Goal: Task Accomplishment & Management: Manage account settings

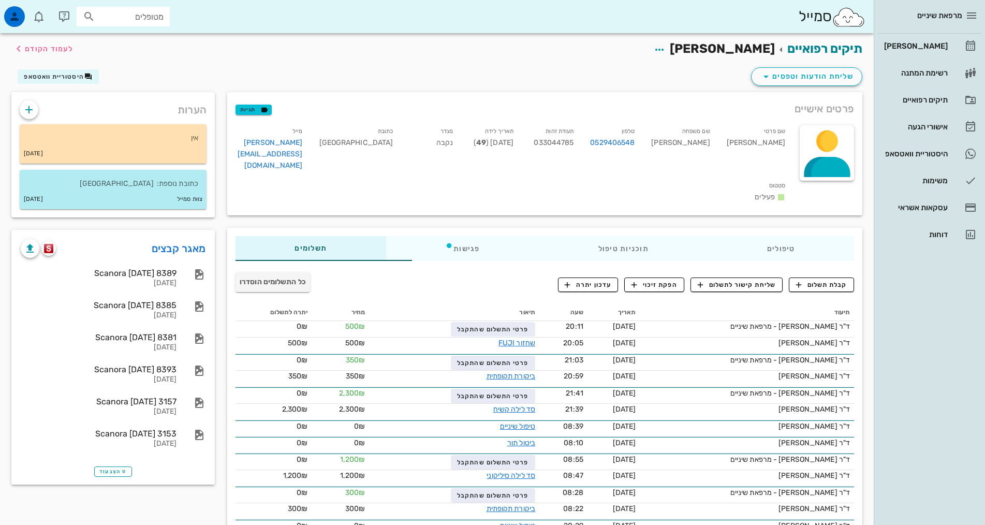
click at [915, 53] on div "[PERSON_NAME]" at bounding box center [915, 46] width 66 height 17
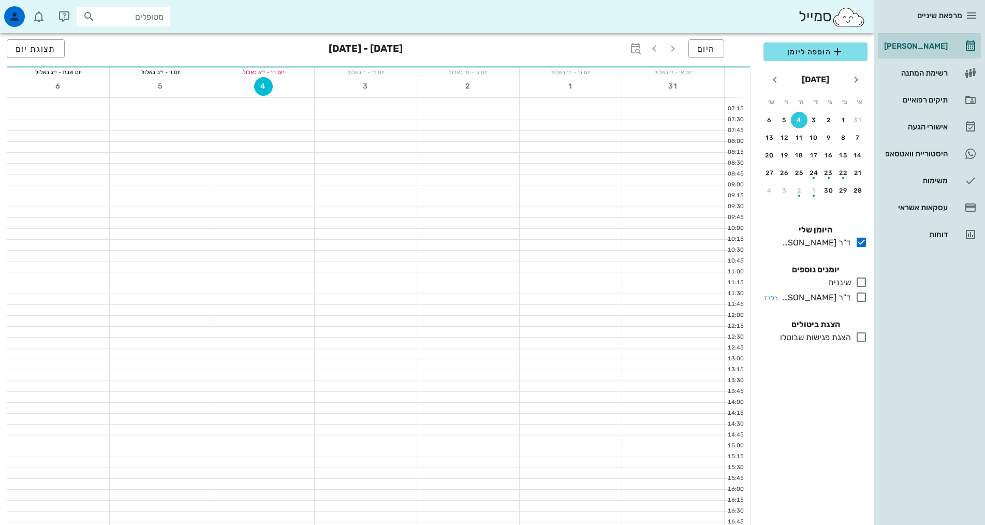
click at [865, 298] on icon at bounding box center [861, 297] width 12 height 12
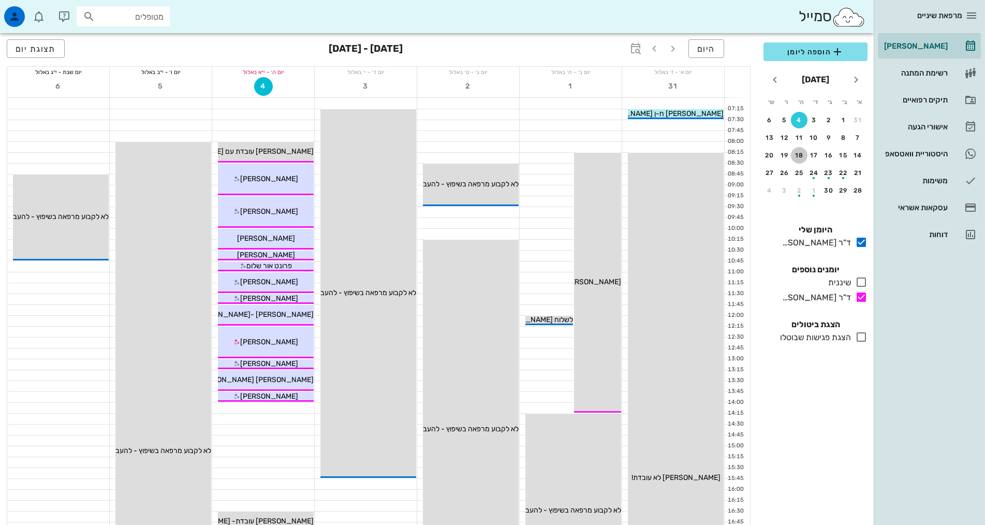
click at [796, 153] on div "18" at bounding box center [799, 155] width 17 height 7
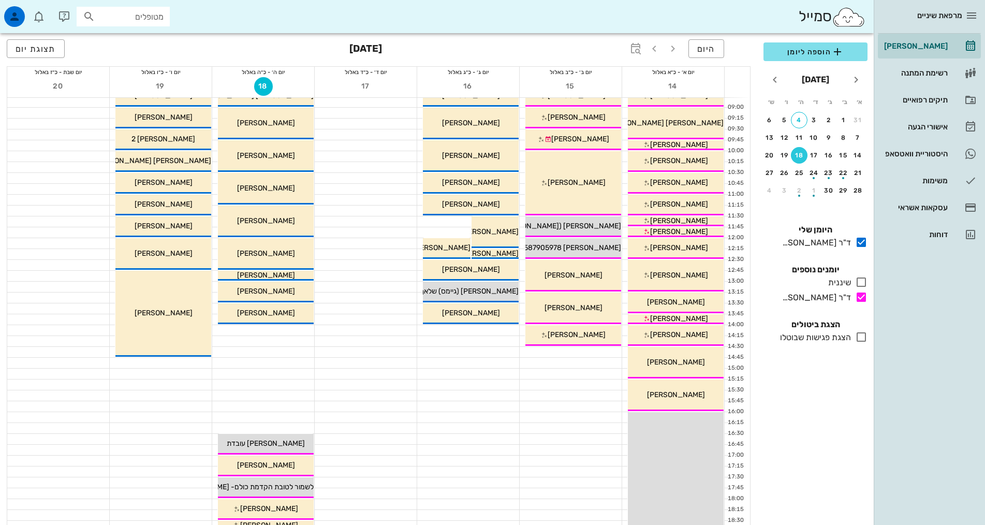
scroll to position [312, 0]
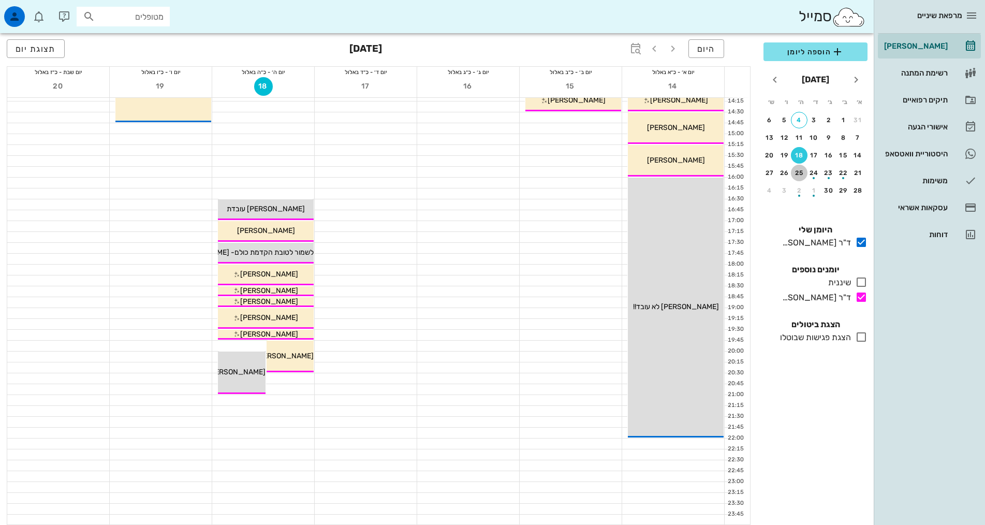
click at [796, 172] on div "25" at bounding box center [799, 172] width 17 height 7
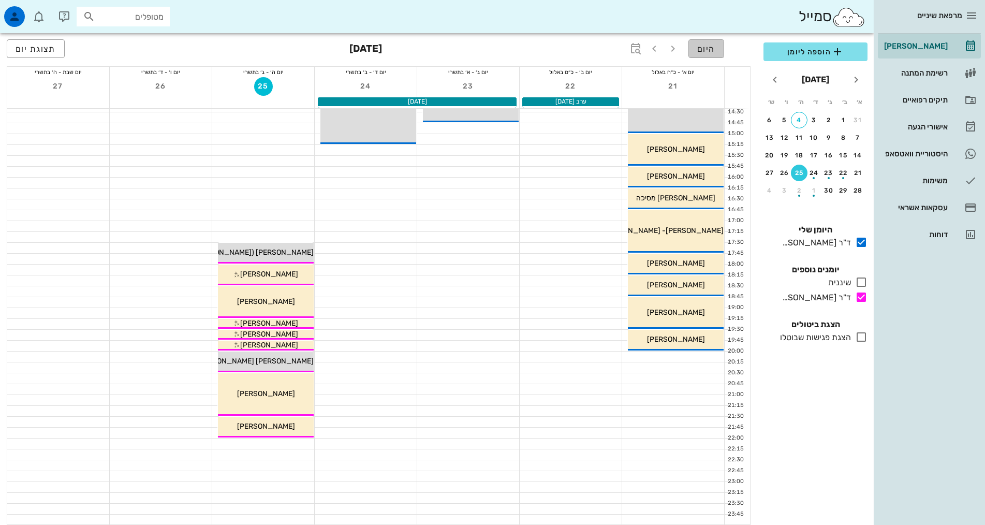
click at [705, 52] on span "היום" at bounding box center [706, 49] width 18 height 10
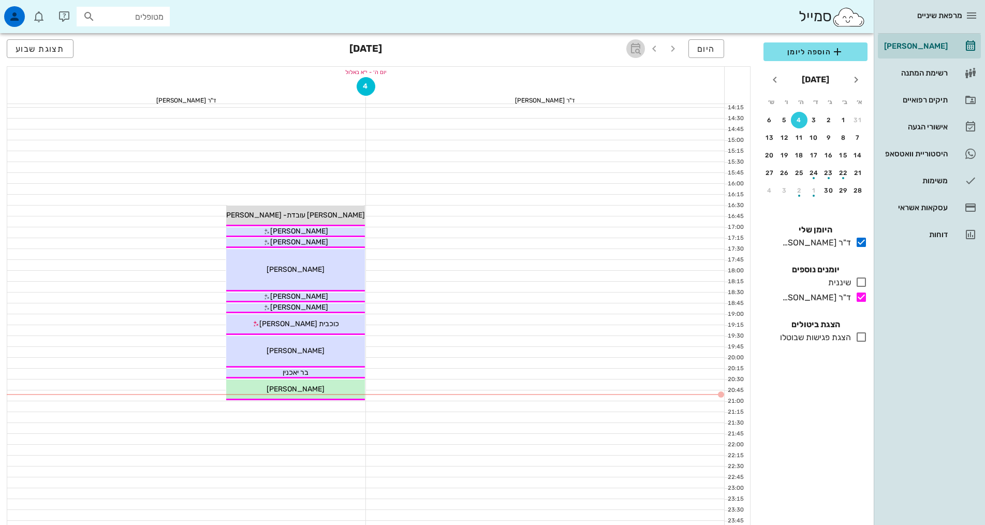
click at [636, 48] on icon "button" at bounding box center [635, 48] width 12 height 12
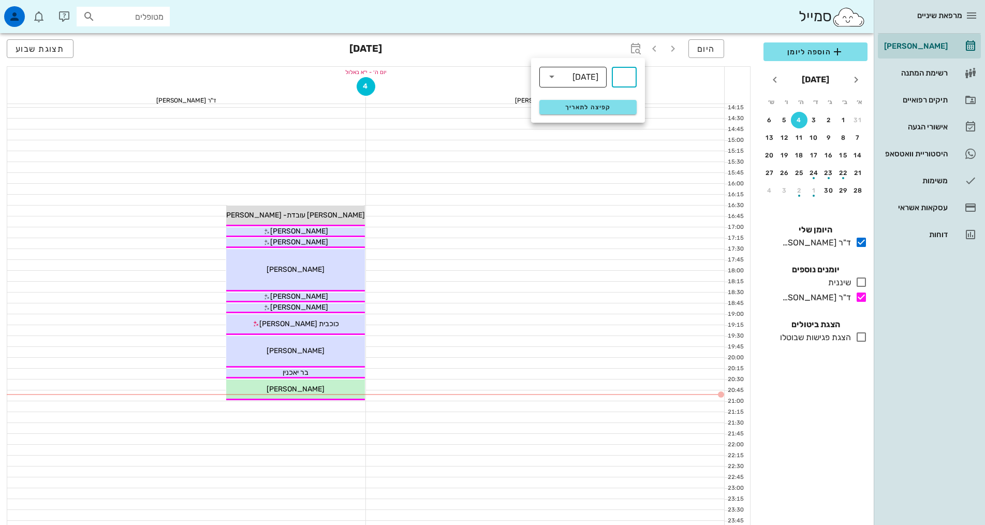
click at [577, 77] on div "[DATE]" at bounding box center [586, 76] width 26 height 9
click at [574, 119] on div "חודשים" at bounding box center [573, 122] width 51 height 8
click at [654, 52] on icon "button" at bounding box center [654, 48] width 12 height 12
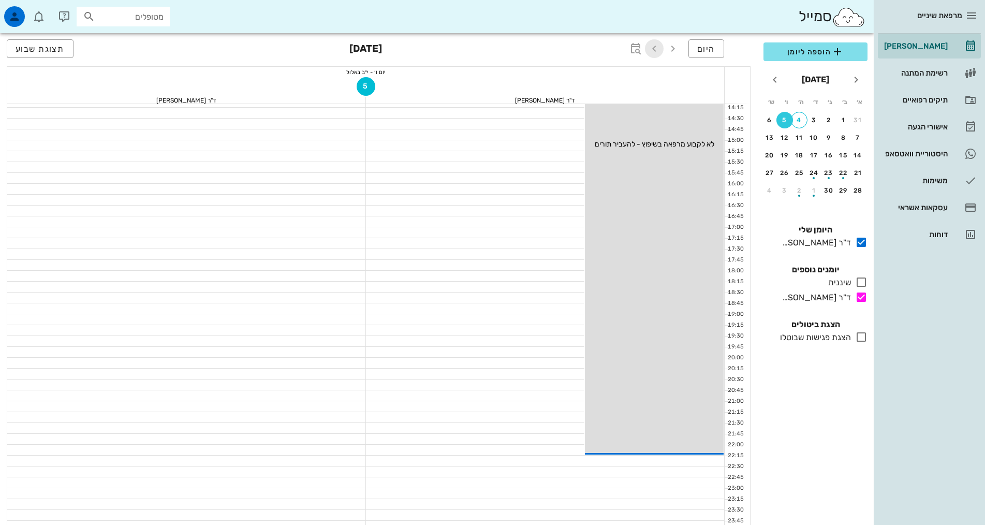
click at [654, 52] on icon "button" at bounding box center [654, 48] width 12 height 12
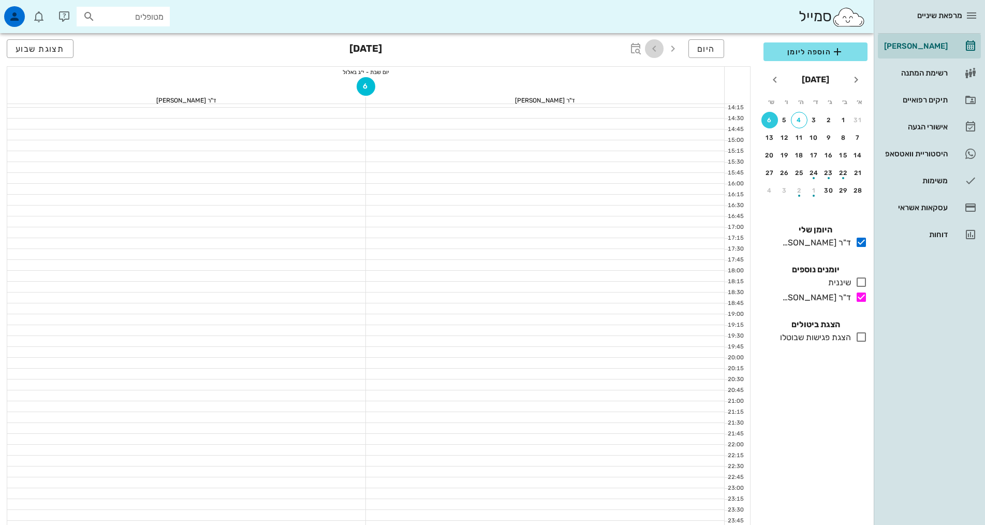
click at [654, 52] on icon "button" at bounding box center [654, 48] width 12 height 12
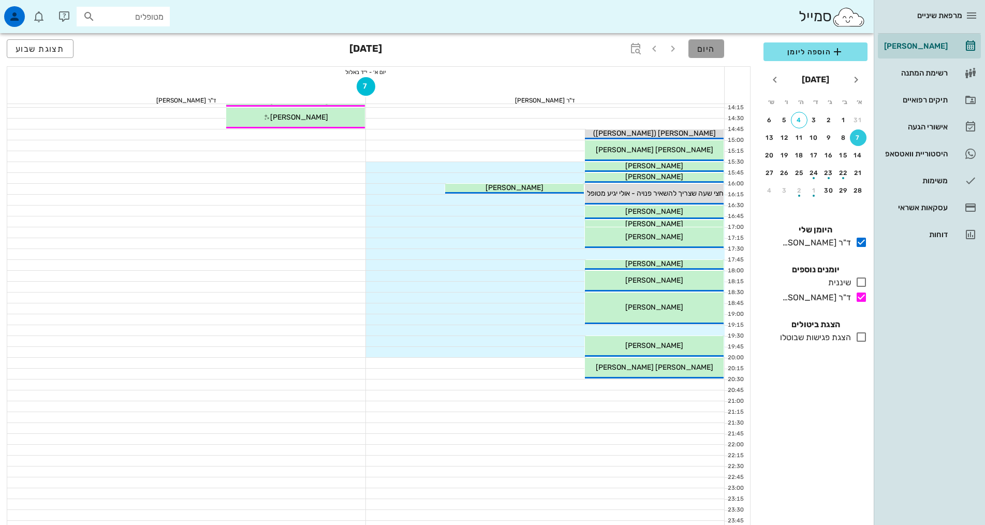
click at [701, 48] on span "היום" at bounding box center [706, 49] width 18 height 10
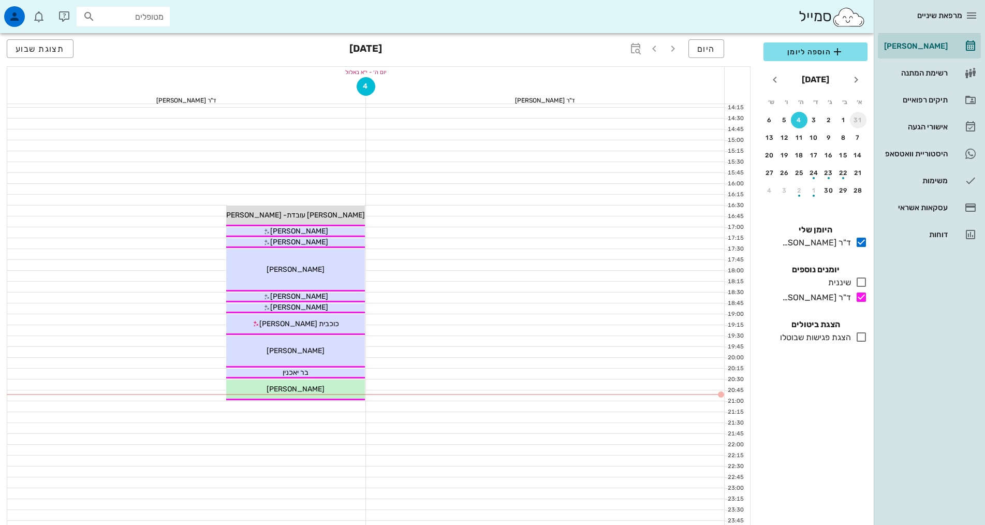
click at [856, 121] on div "31" at bounding box center [858, 119] width 17 height 7
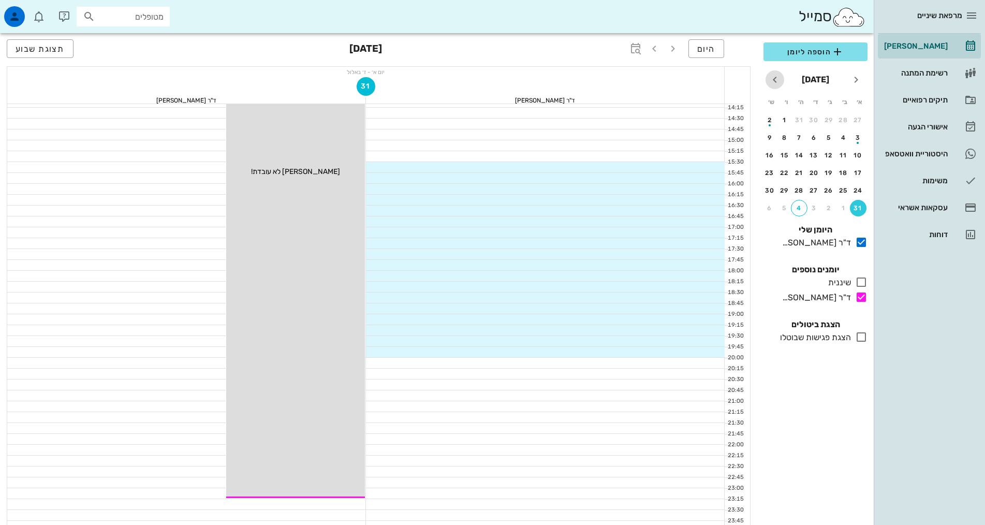
click at [774, 83] on icon "חודש הבא" at bounding box center [775, 80] width 12 height 12
click at [45, 54] on button "תצוגת שבוע" at bounding box center [40, 48] width 67 height 19
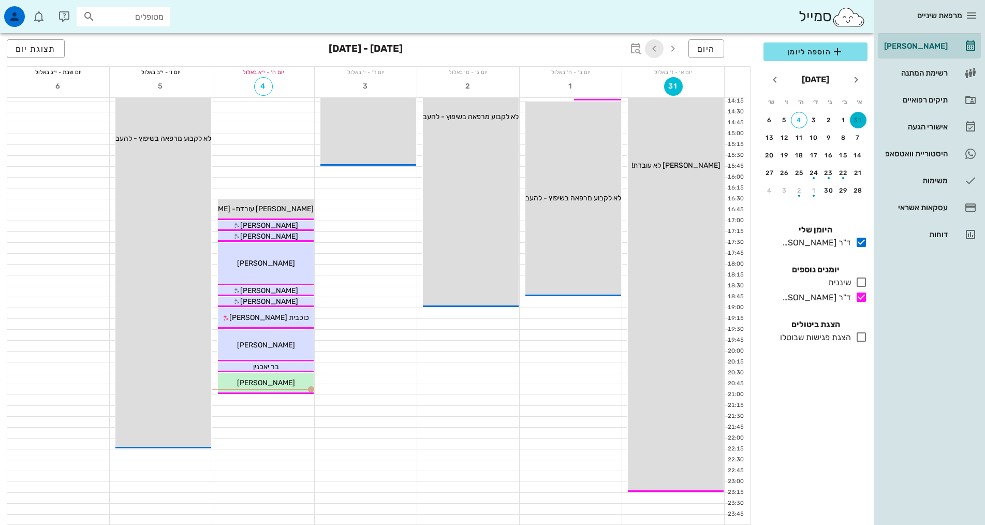
click at [657, 50] on icon "button" at bounding box center [654, 48] width 12 height 12
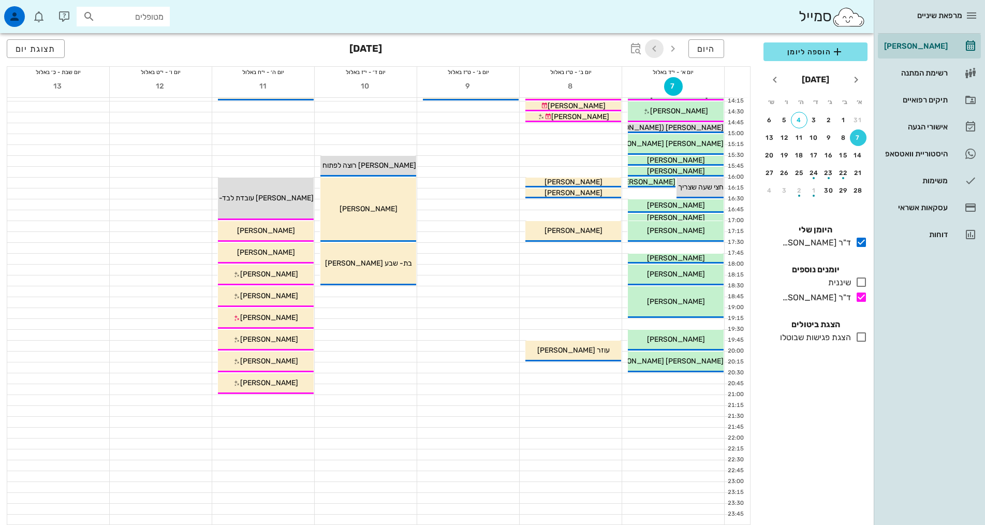
click at [657, 50] on icon "button" at bounding box center [654, 48] width 12 height 12
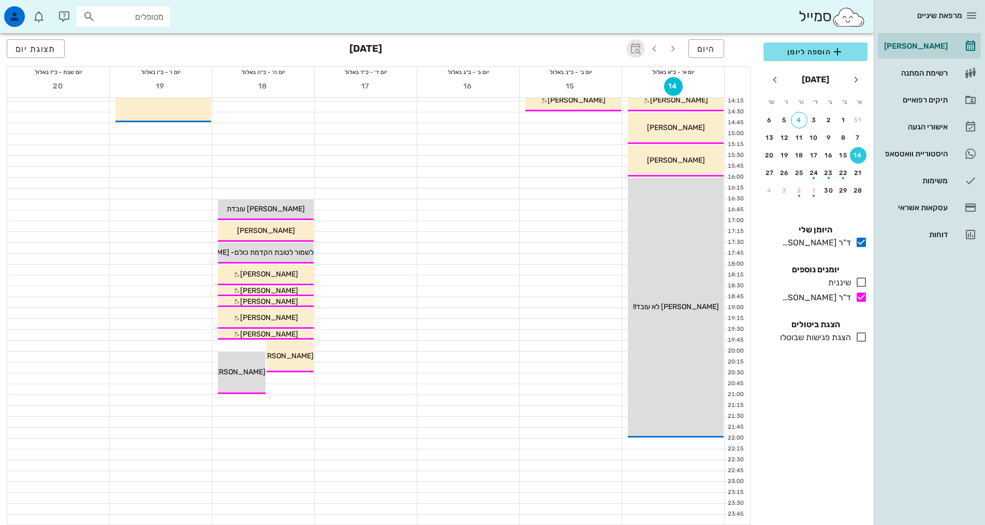
click at [633, 48] on icon "button" at bounding box center [635, 48] width 12 height 12
type input "3"
click at [612, 109] on span "קפיצה לתאריך" at bounding box center [588, 107] width 84 height 7
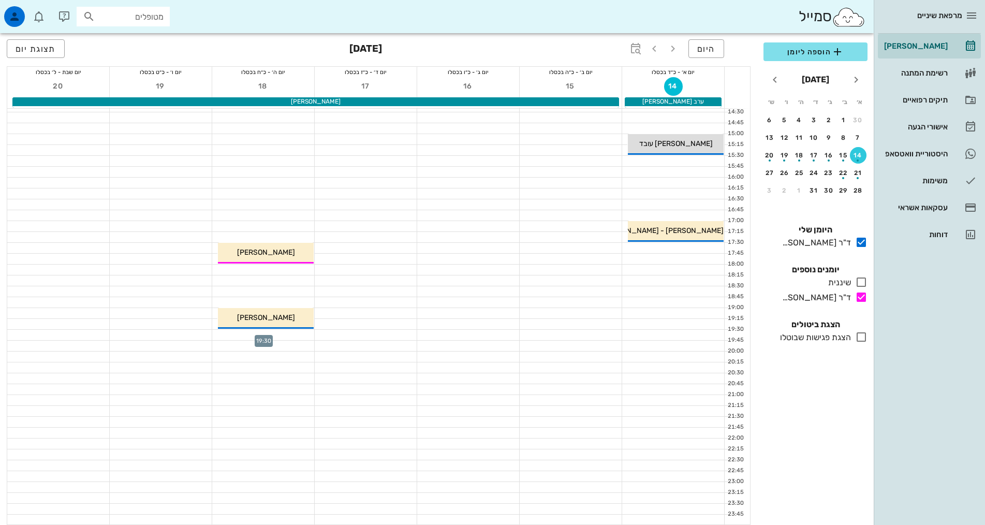
click at [280, 335] on div at bounding box center [263, 335] width 102 height 10
click at [280, 335] on div "מרפאת שיניים [PERSON_NAME] רשימת המתנה תיקים רפואיים אישורי הגעה 2 היסטוריית וו…" at bounding box center [492, 106] width 985 height 837
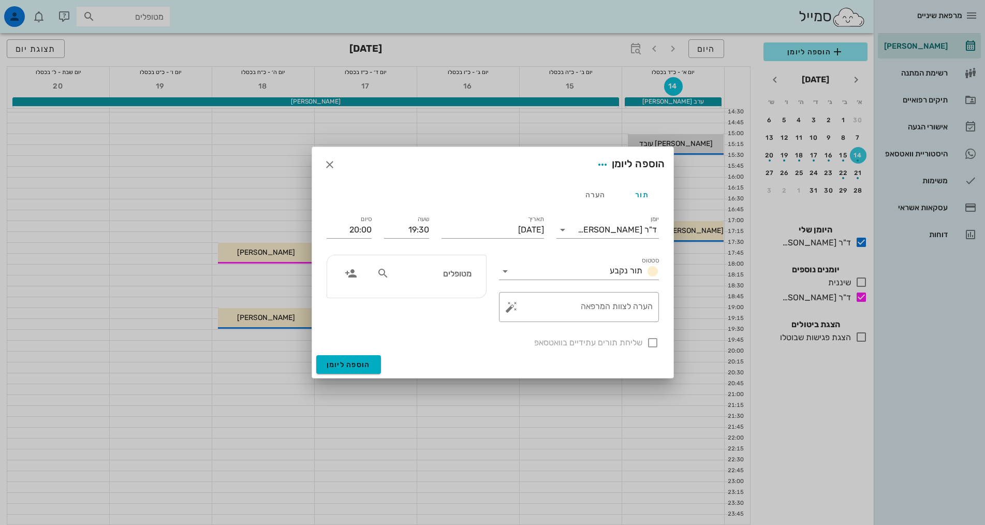
click at [431, 277] on input "מטופלים" at bounding box center [431, 273] width 80 height 13
type input "בר יאכנין"
click at [434, 301] on div "בר יאכנין 219837374 0586663002" at bounding box center [413, 301] width 110 height 26
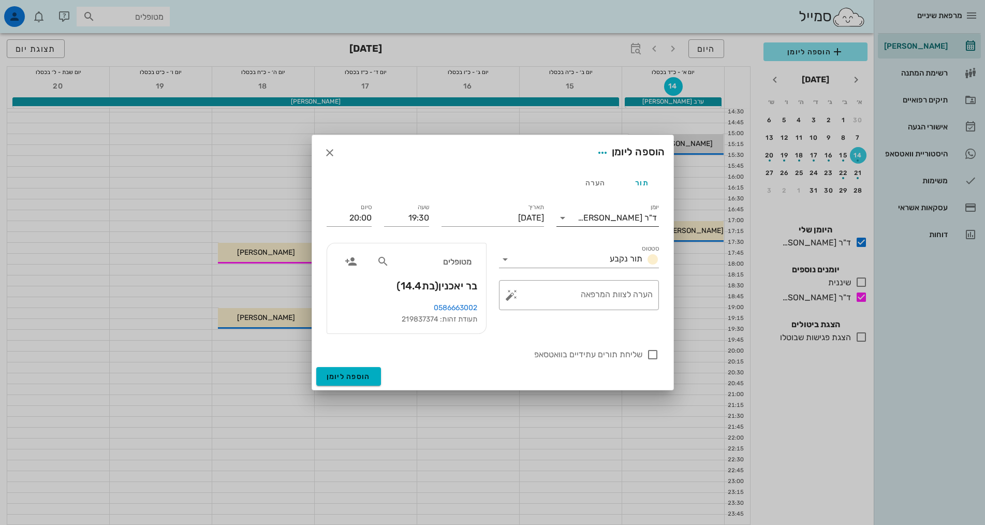
click at [578, 219] on input "יומן" at bounding box center [574, 218] width 7 height 17
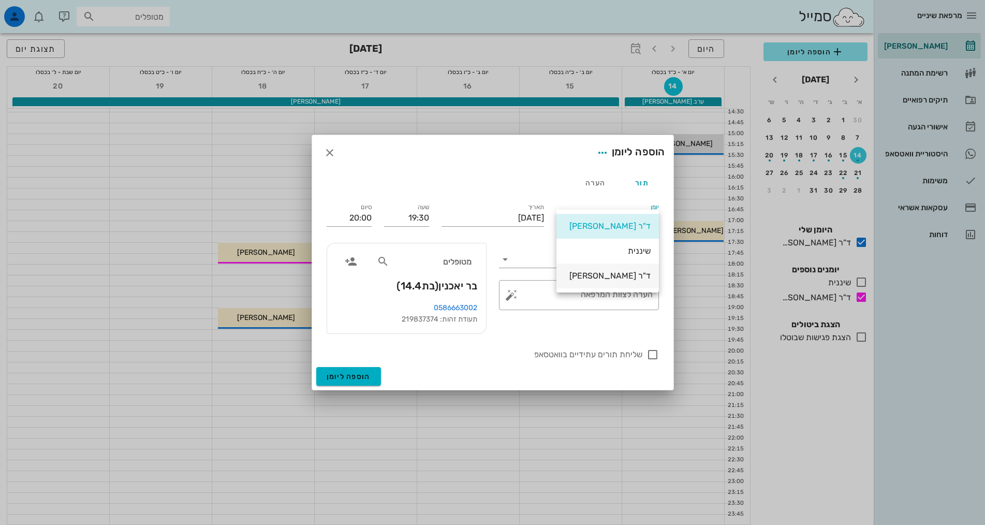
click at [609, 282] on div "ד"ר [PERSON_NAME]" at bounding box center [608, 276] width 86 height 22
click at [553, 289] on textarea "הערה לצוות המרפאה" at bounding box center [583, 297] width 139 height 25
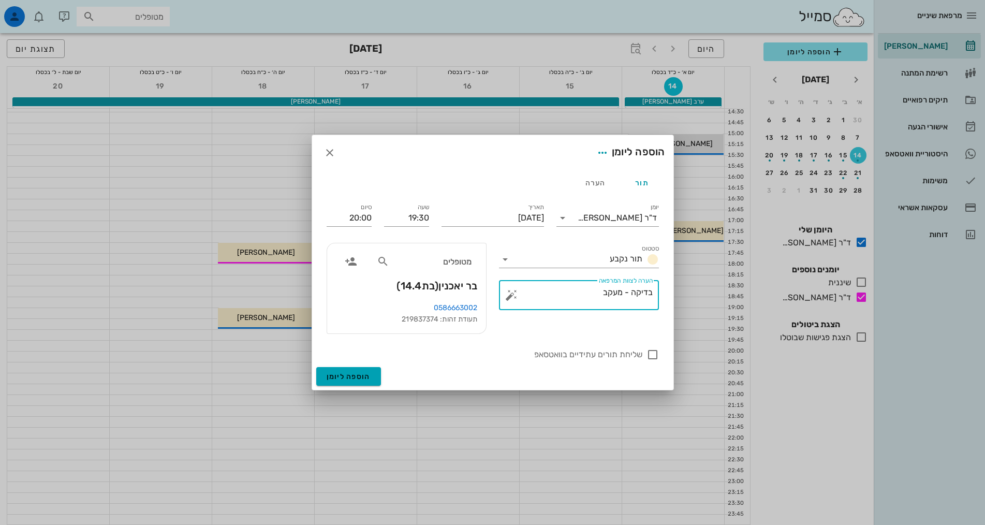
type textarea "בדיקה - מעקב"
click at [367, 373] on span "הוספה ליומן" at bounding box center [349, 376] width 44 height 9
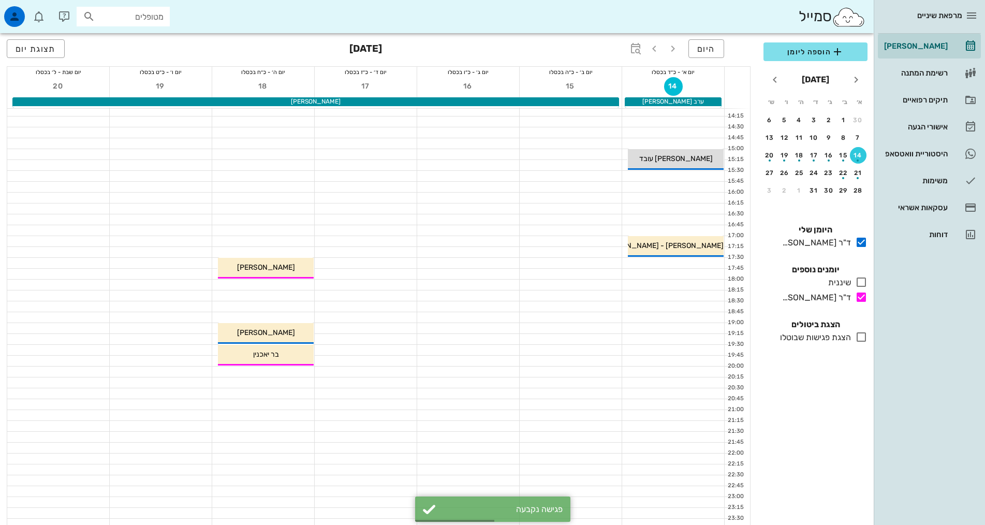
scroll to position [105, 0]
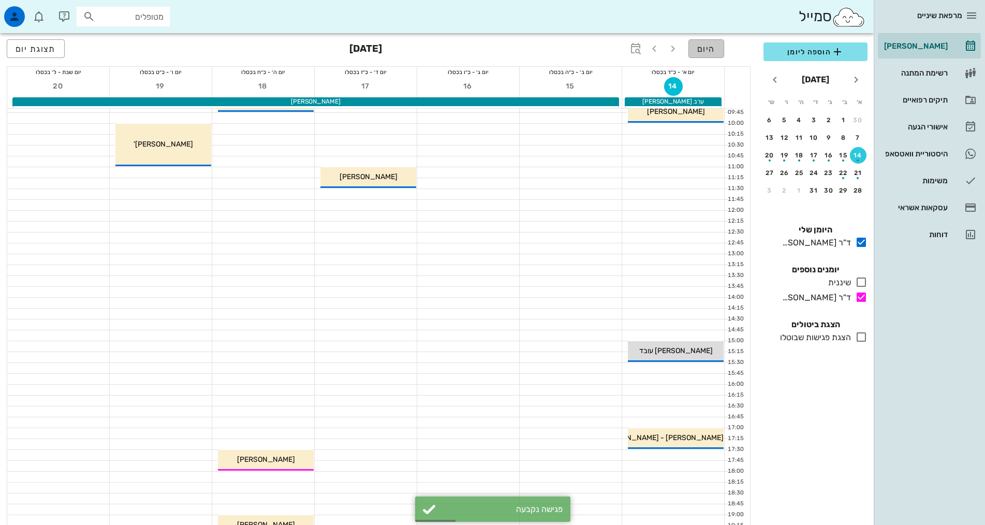
click at [711, 41] on button "היום" at bounding box center [706, 48] width 36 height 19
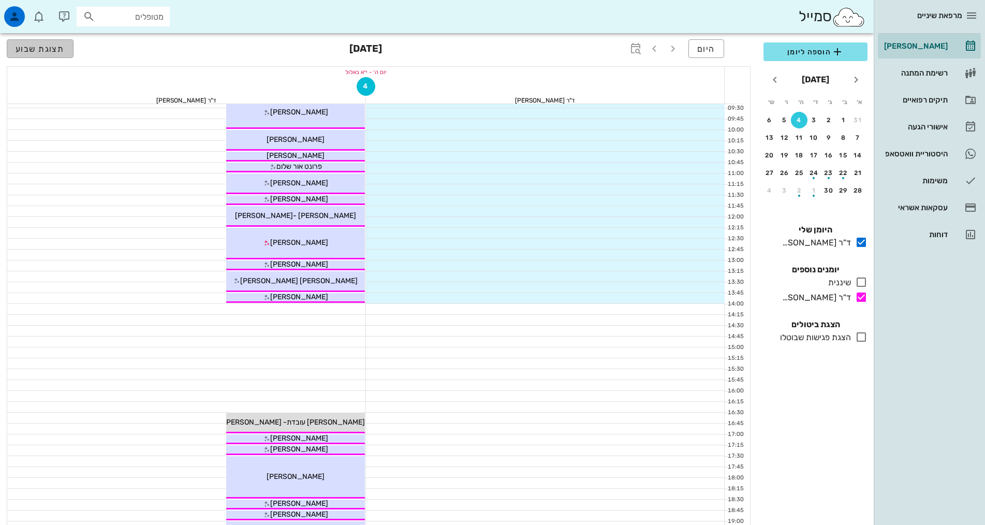
click at [56, 55] on button "תצוגת שבוע" at bounding box center [40, 48] width 67 height 19
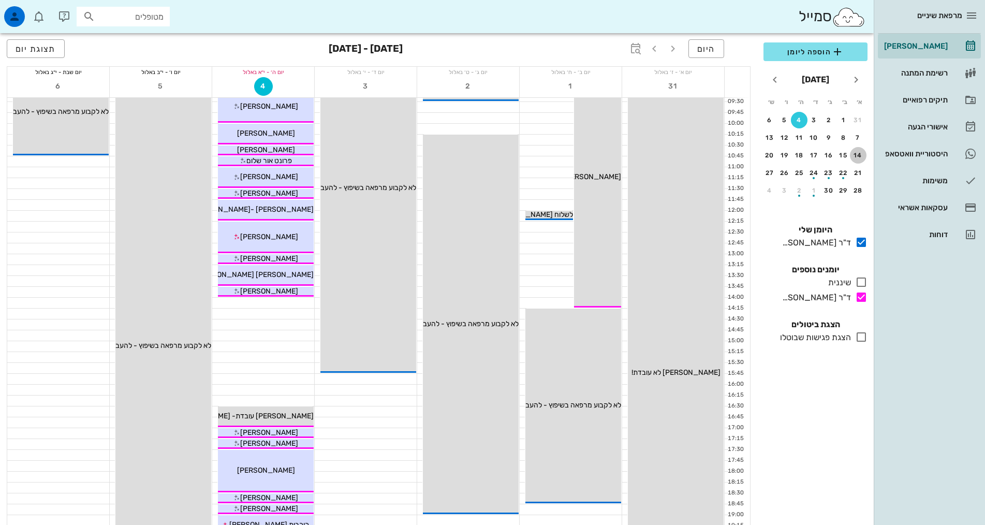
click at [859, 155] on div "14" at bounding box center [858, 155] width 17 height 7
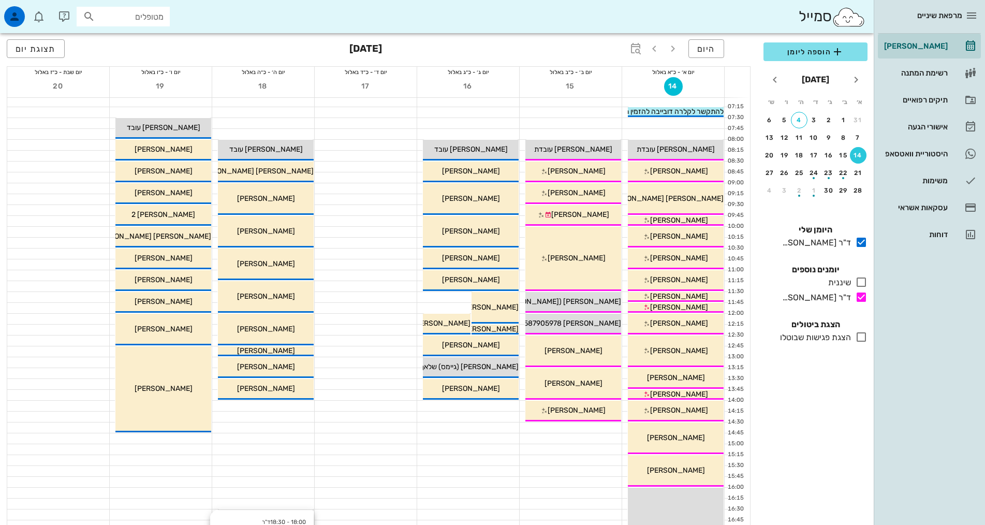
scroll to position [2, 0]
click at [857, 175] on div "21" at bounding box center [858, 172] width 17 height 7
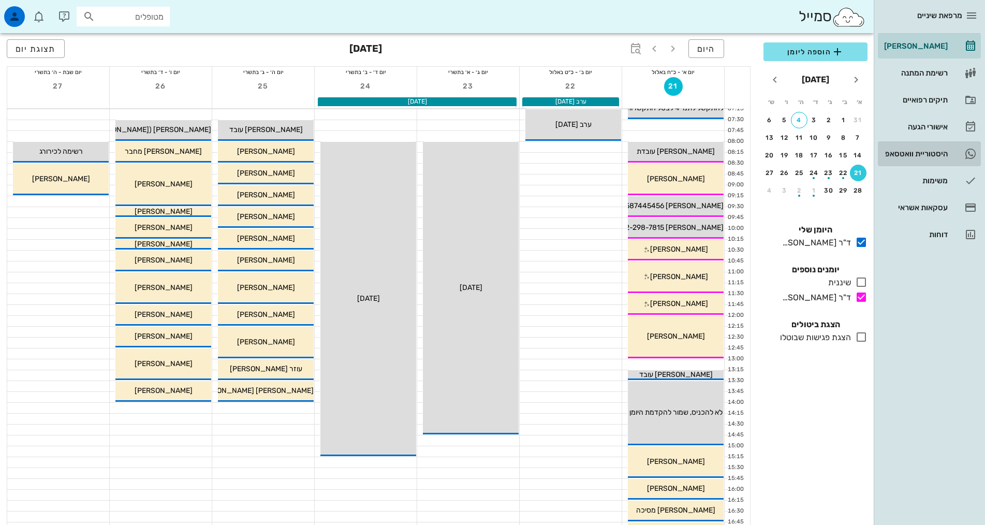
click at [942, 157] on div "היסטוריית וואטסאפ" at bounding box center [915, 154] width 66 height 8
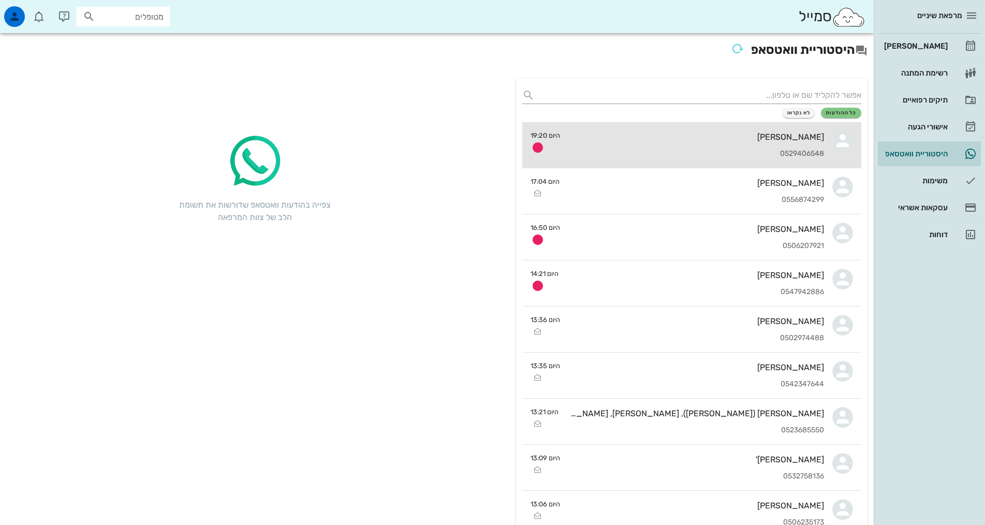
click at [703, 125] on div "[PERSON_NAME] 0529406548" at bounding box center [696, 145] width 256 height 46
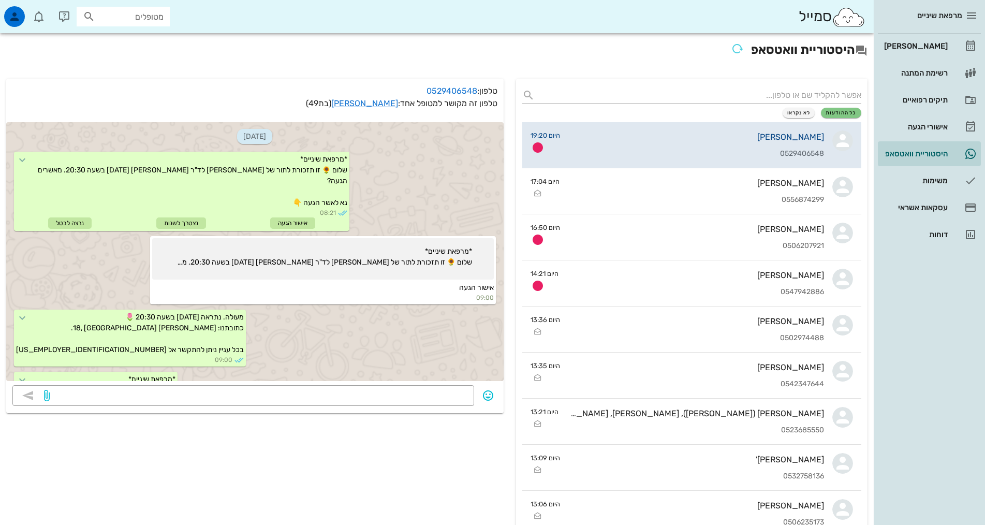
scroll to position [219, 0]
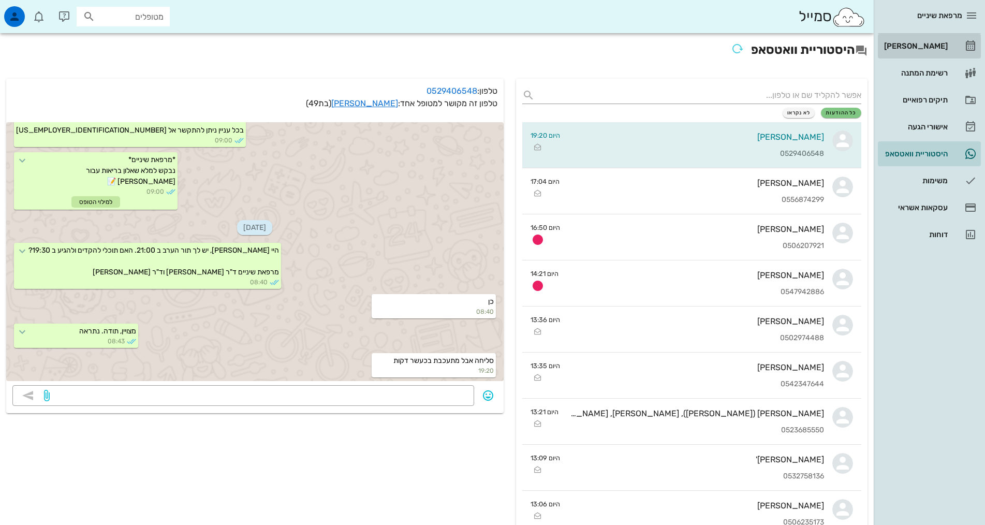
click at [923, 38] on div "[PERSON_NAME]" at bounding box center [915, 46] width 66 height 17
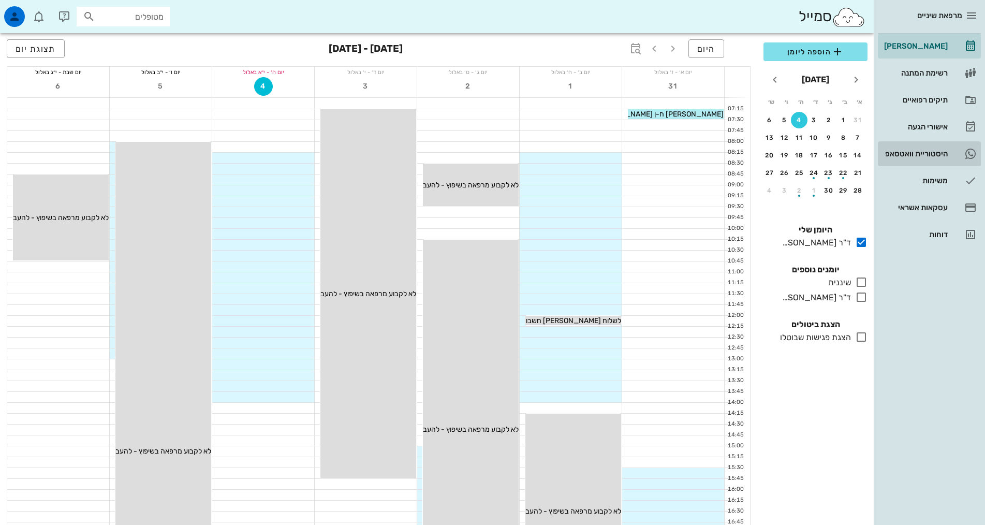
click at [904, 156] on div "היסטוריית וואטסאפ" at bounding box center [915, 154] width 66 height 8
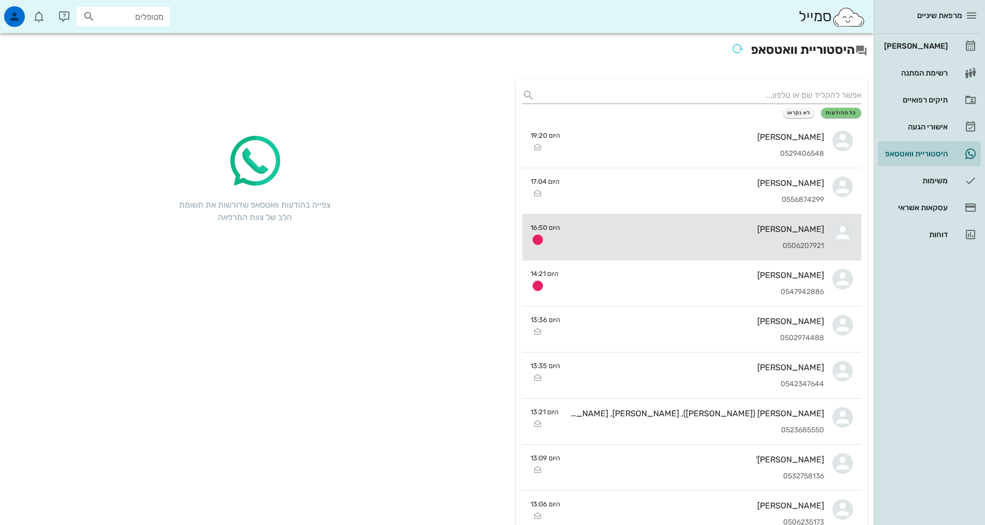
click at [756, 240] on div "[PERSON_NAME] 0506207921" at bounding box center [696, 237] width 256 height 46
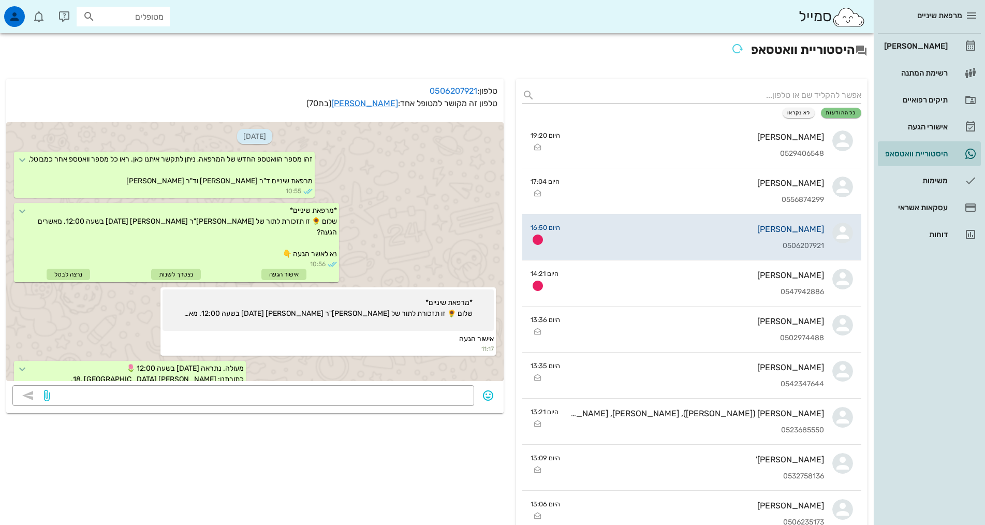
scroll to position [967, 0]
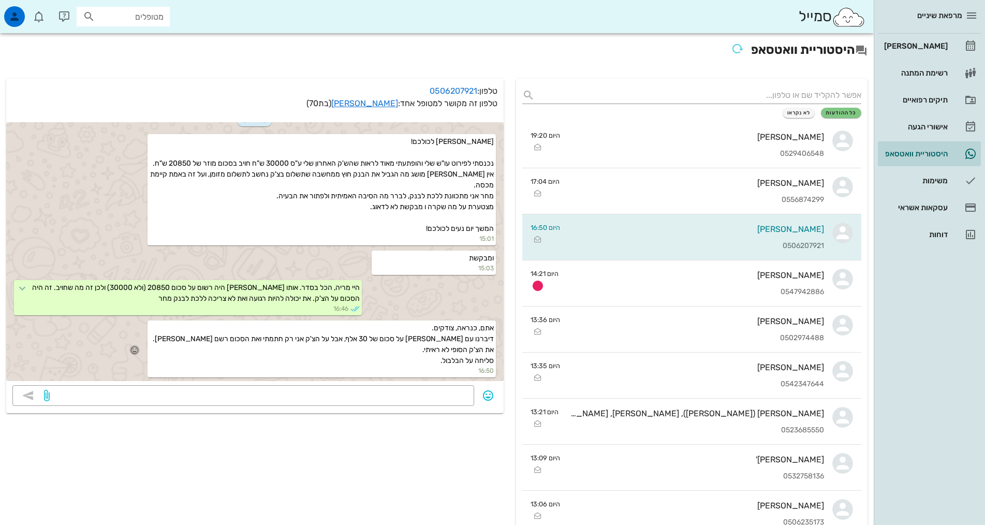
click at [139, 350] on icon "button" at bounding box center [134, 349] width 9 height 9
click at [141, 332] on div "👍" at bounding box center [131, 335] width 19 height 20
click at [926, 46] on div "[PERSON_NAME]" at bounding box center [915, 46] width 66 height 8
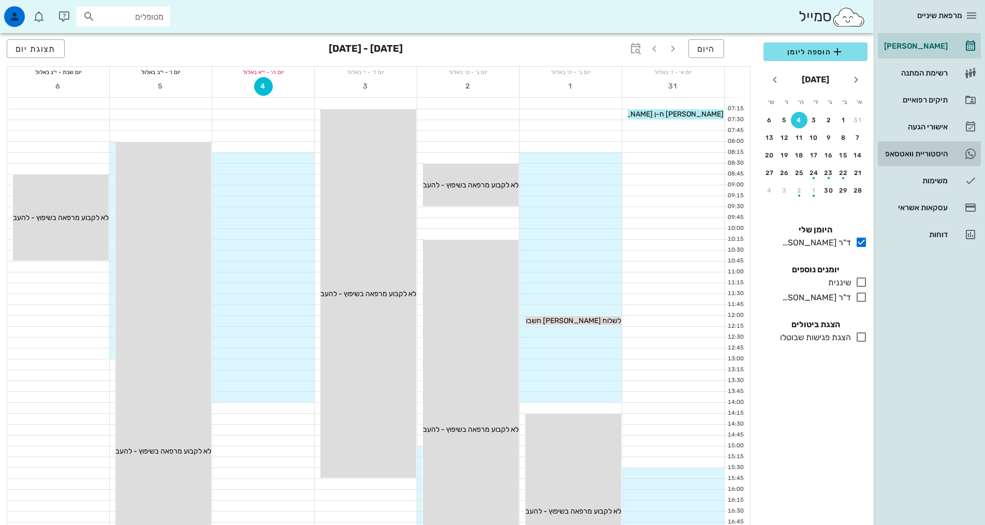
click at [923, 154] on div "היסטוריית וואטסאפ" at bounding box center [915, 154] width 66 height 8
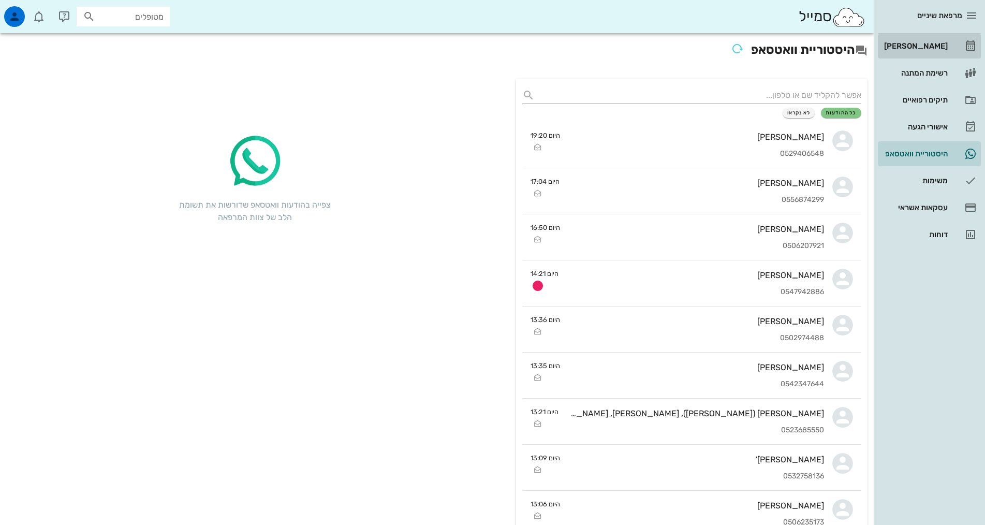
click at [919, 46] on div "[PERSON_NAME]" at bounding box center [915, 46] width 66 height 8
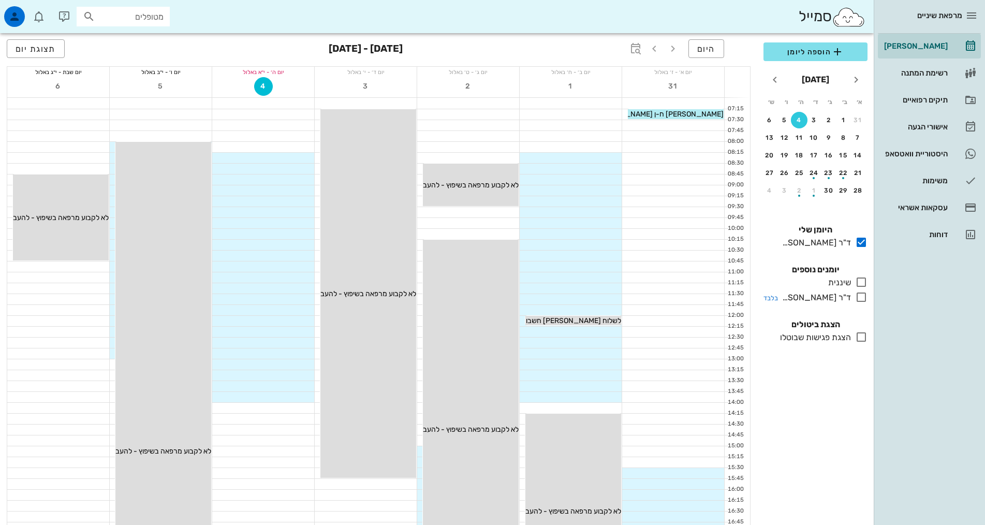
click at [862, 303] on icon at bounding box center [861, 297] width 12 height 12
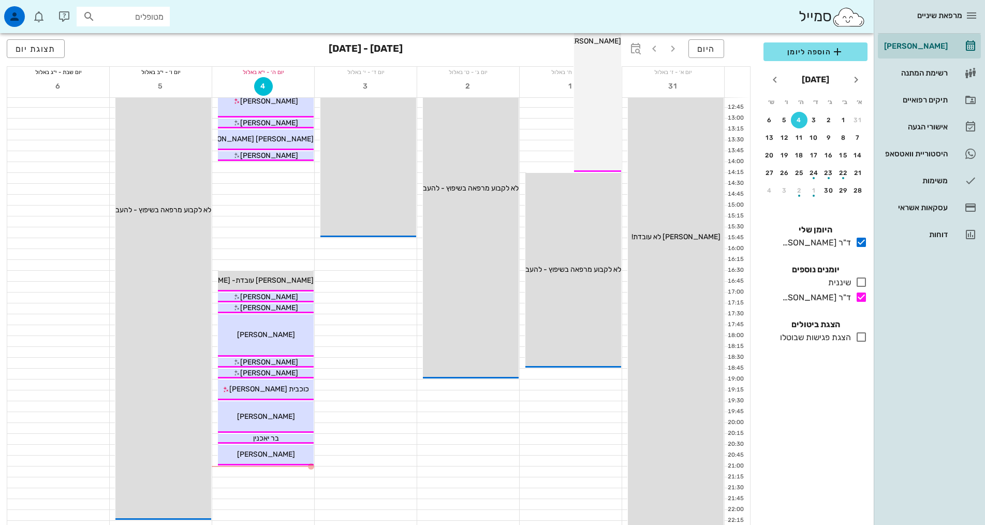
scroll to position [259, 0]
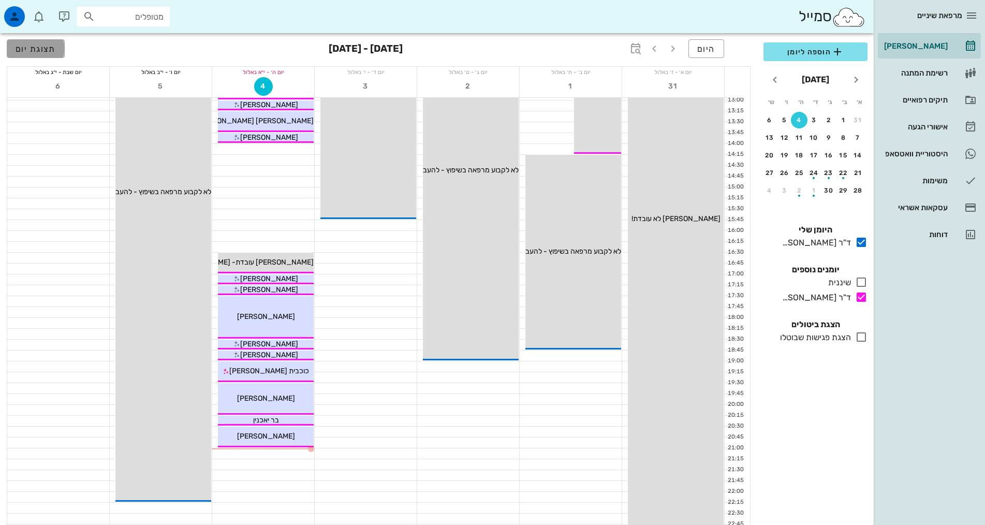
click at [31, 46] on span "תצוגת יום" at bounding box center [36, 49] width 40 height 10
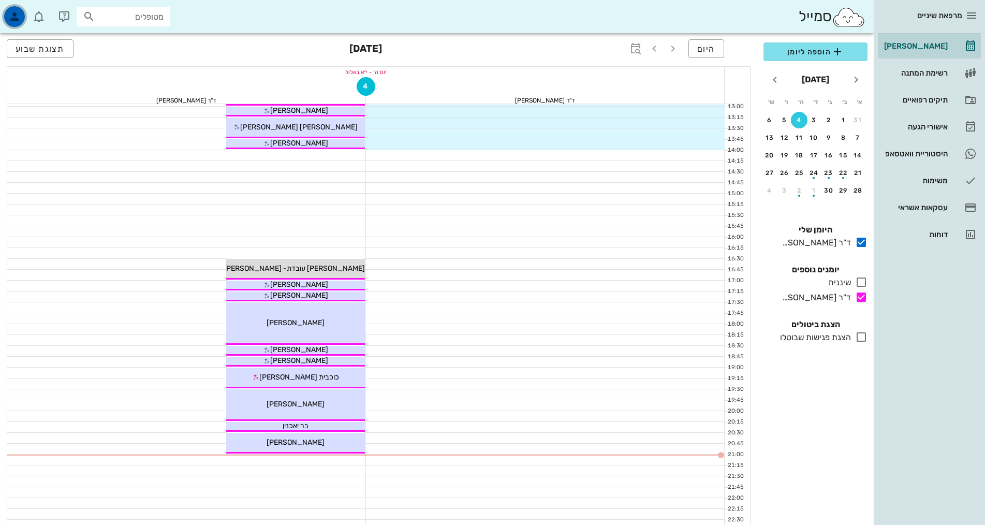
click at [17, 16] on icon "button" at bounding box center [14, 16] width 12 height 12
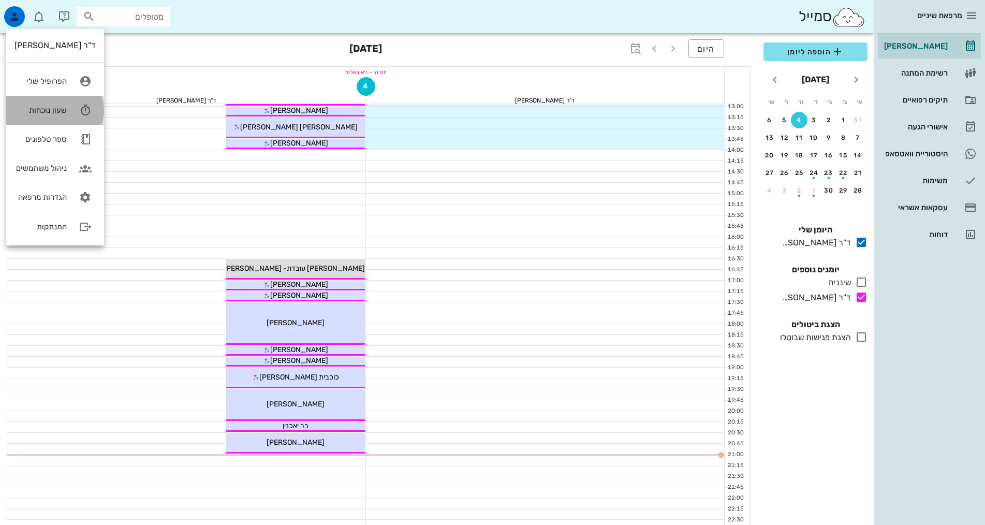
click at [45, 108] on div "שעון נוכחות" at bounding box center [40, 110] width 52 height 9
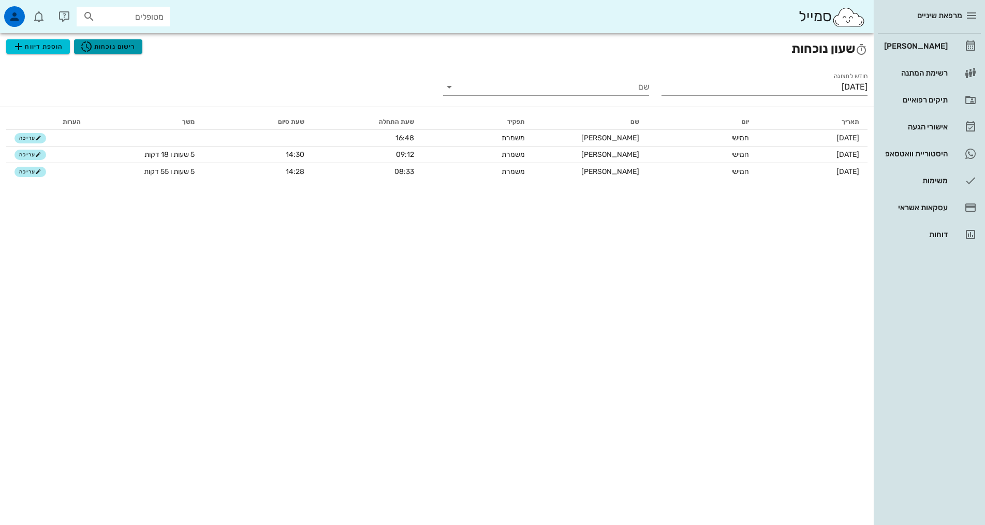
click at [103, 49] on span "רישום נוכחות" at bounding box center [107, 46] width 55 height 12
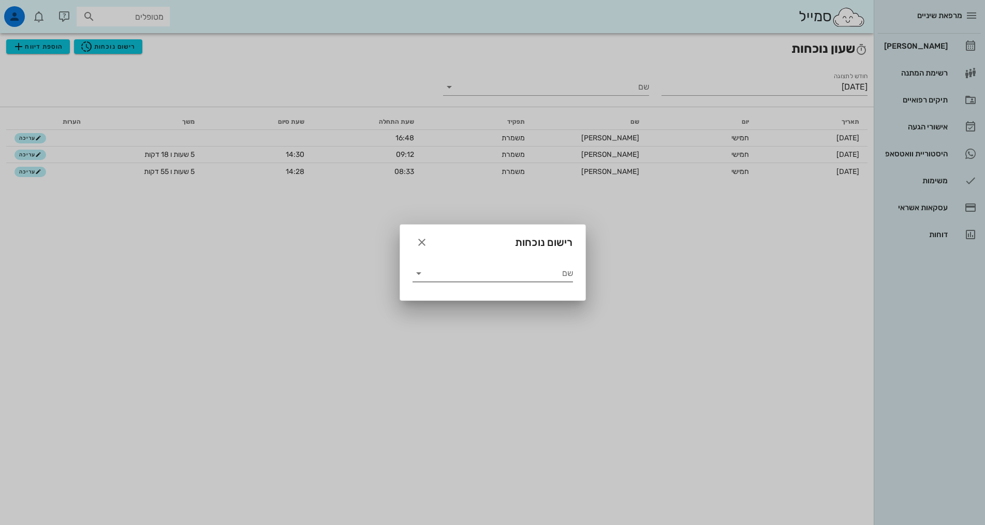
click at [452, 266] on input "שם" at bounding box center [500, 273] width 146 height 17
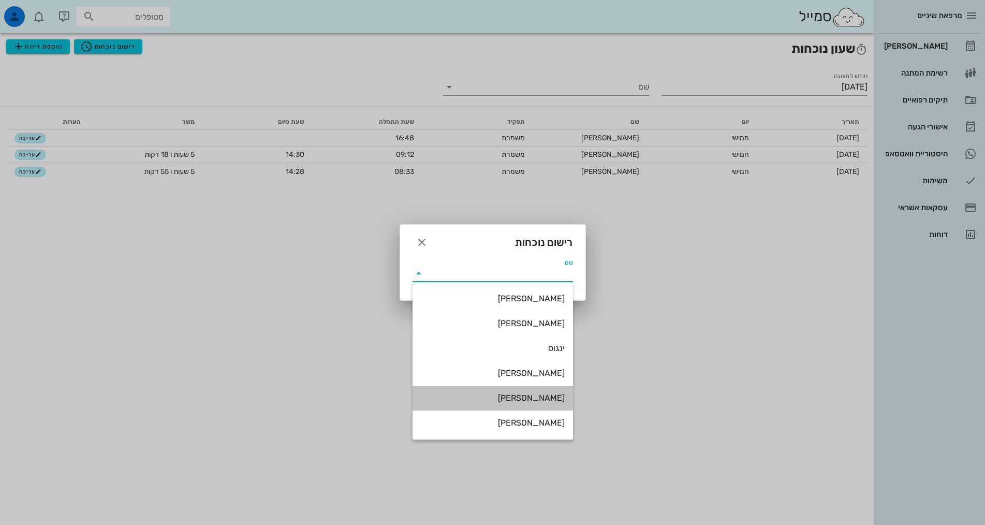
click at [483, 406] on div "[PERSON_NAME]" at bounding box center [493, 398] width 144 height 22
type input "[PERSON_NAME]"
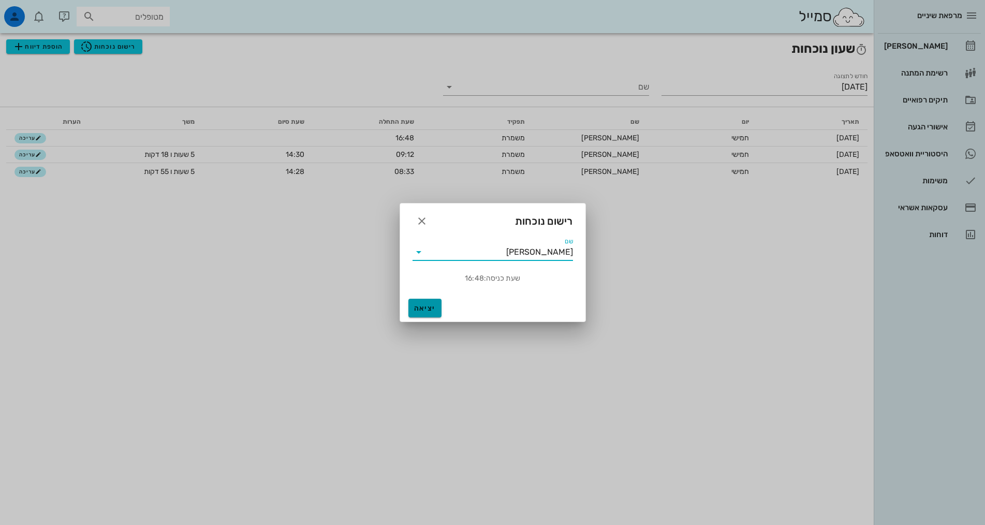
click at [423, 304] on span "יציאה" at bounding box center [425, 308] width 25 height 9
